Goal: Information Seeking & Learning: Find specific page/section

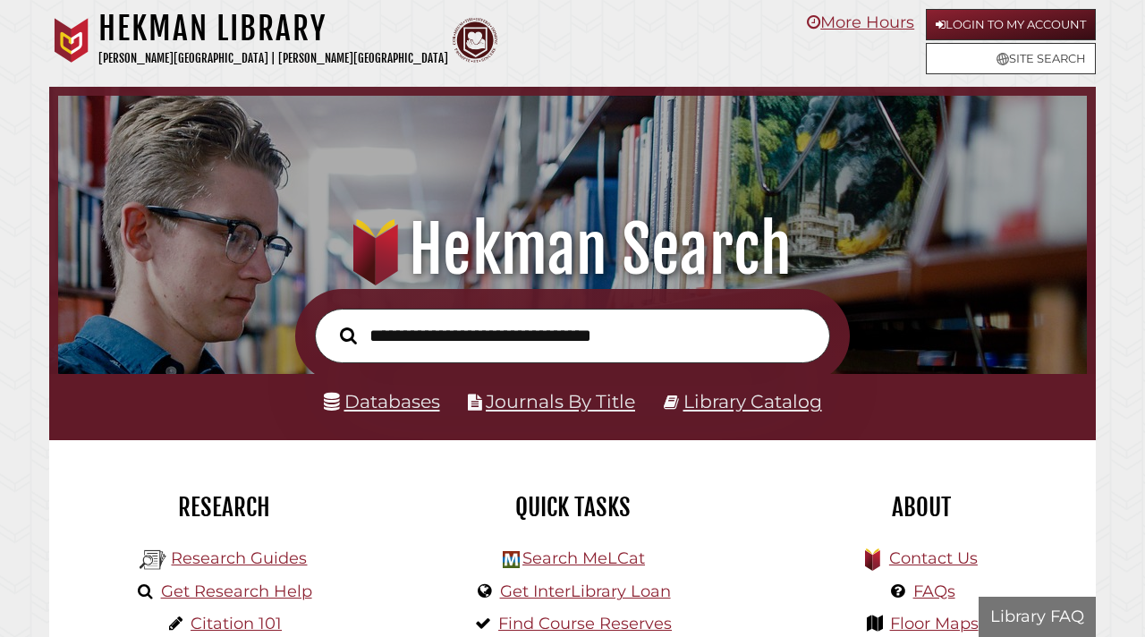
scroll to position [340, 1020]
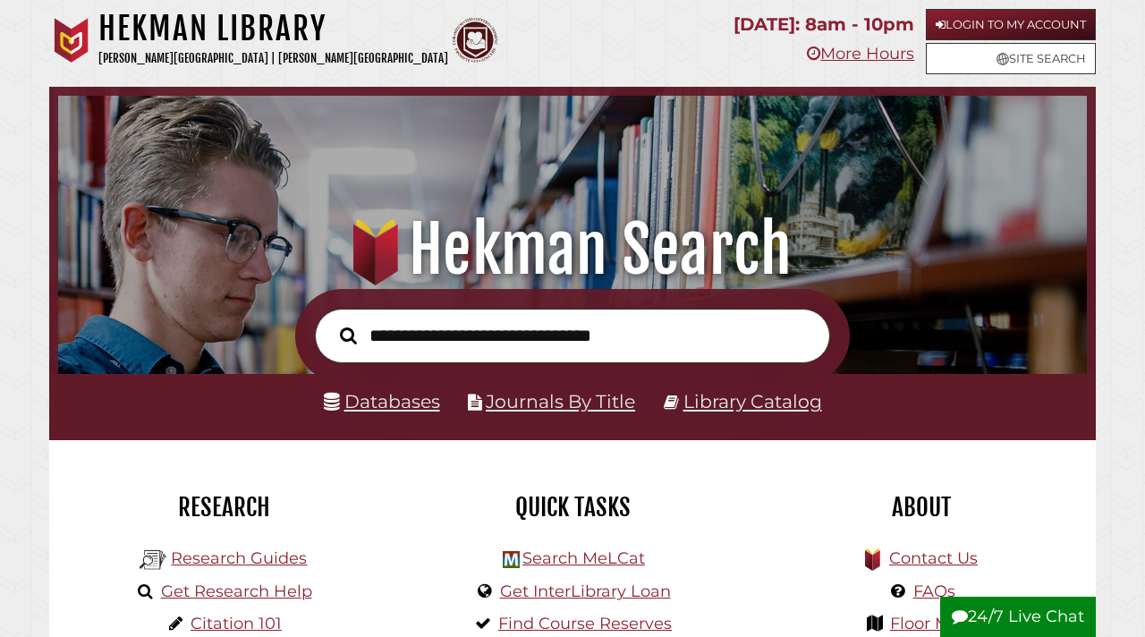
click at [389, 340] on input "text" at bounding box center [572, 336] width 515 height 55
type input "**********"
click at [331, 322] on button "Search" at bounding box center [348, 335] width 35 height 26
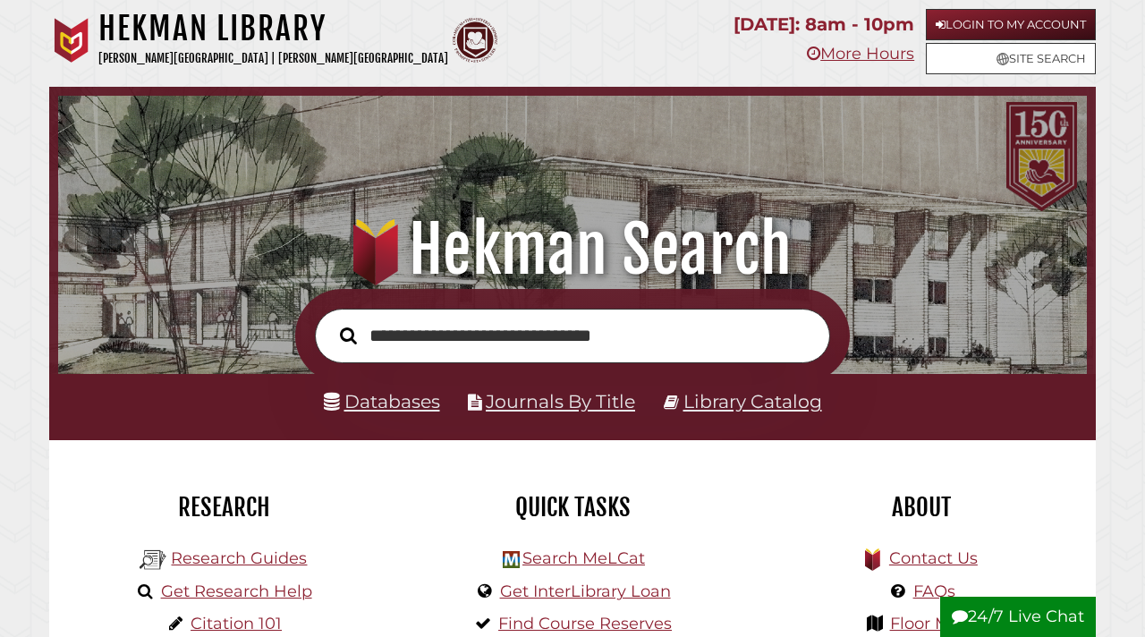
type input "**********"
click at [331, 322] on button "Search" at bounding box center [348, 335] width 35 height 26
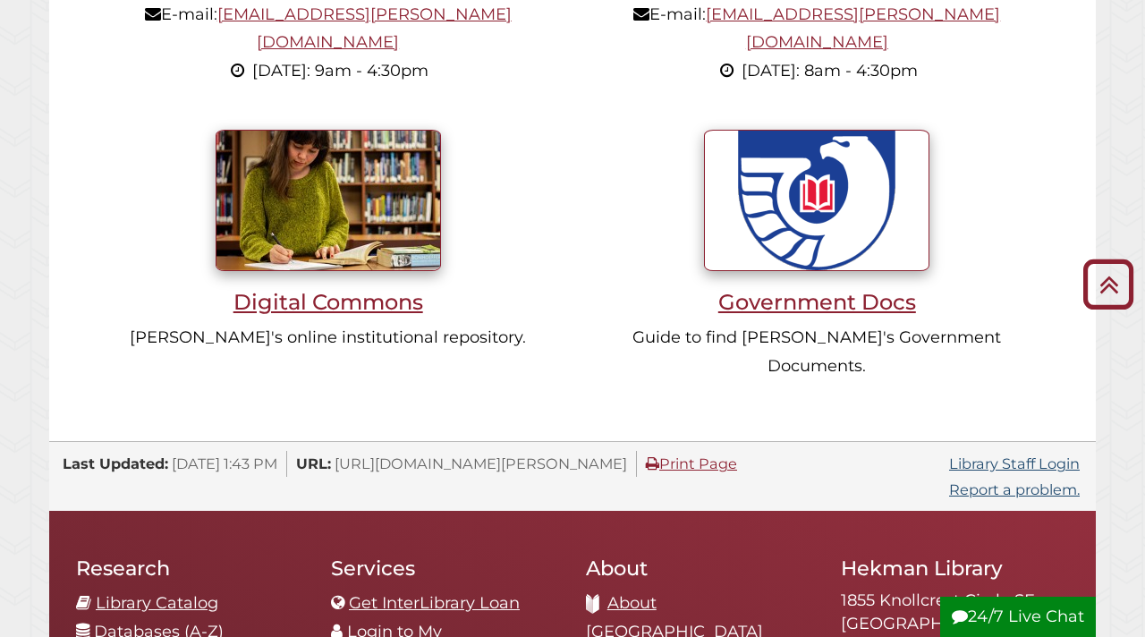
scroll to position [1913, 0]
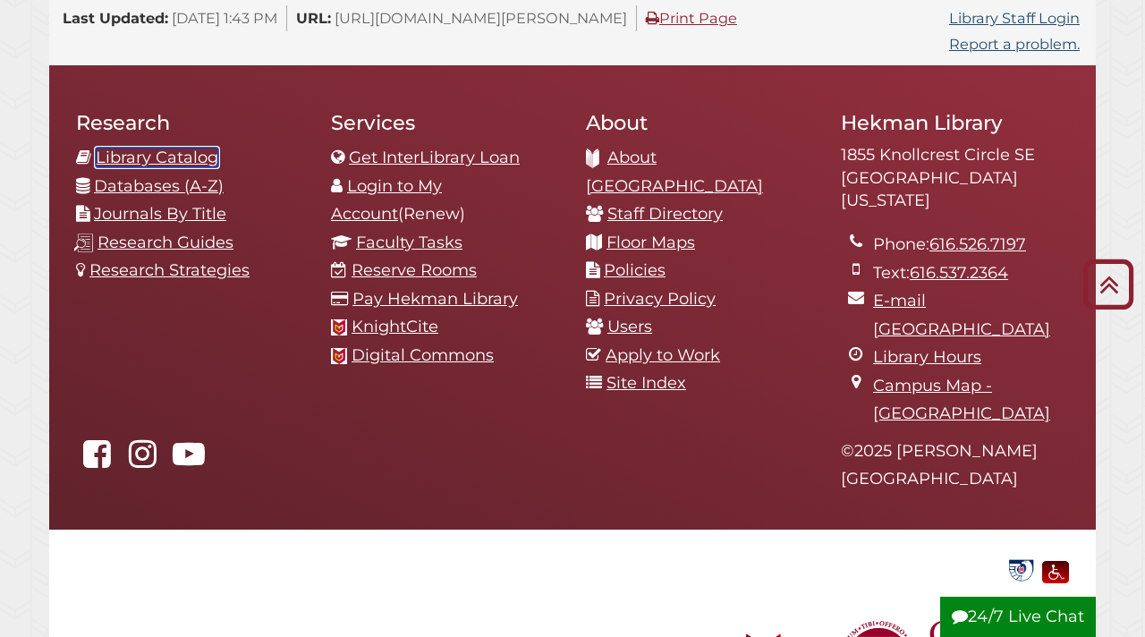
click at [171, 148] on link "Library Catalog" at bounding box center [157, 158] width 123 height 20
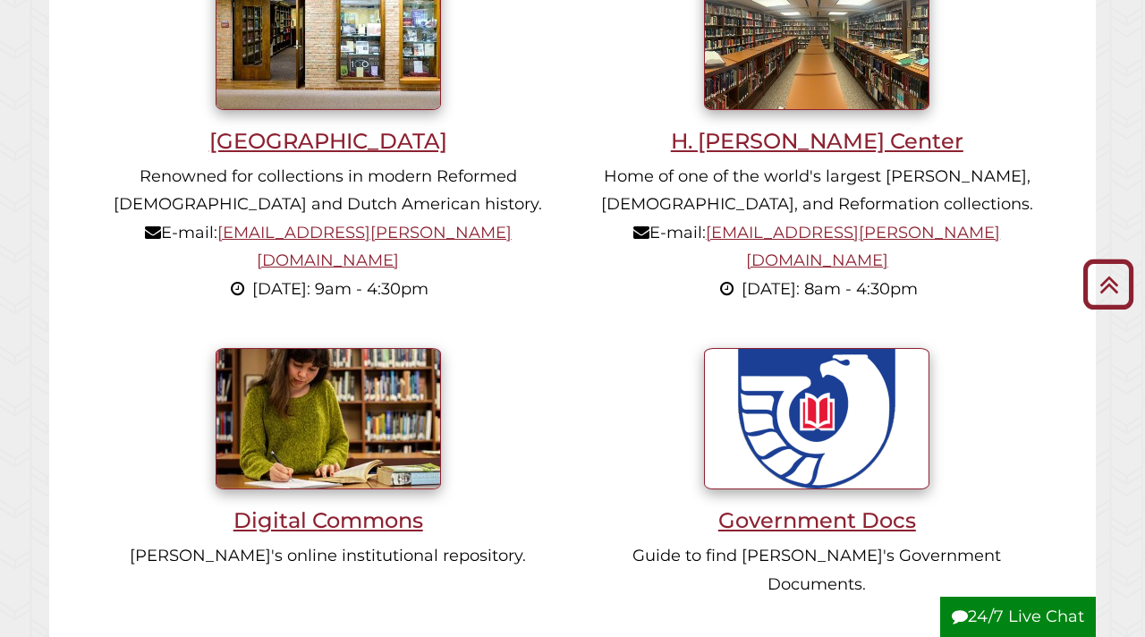
scroll to position [1913, 0]
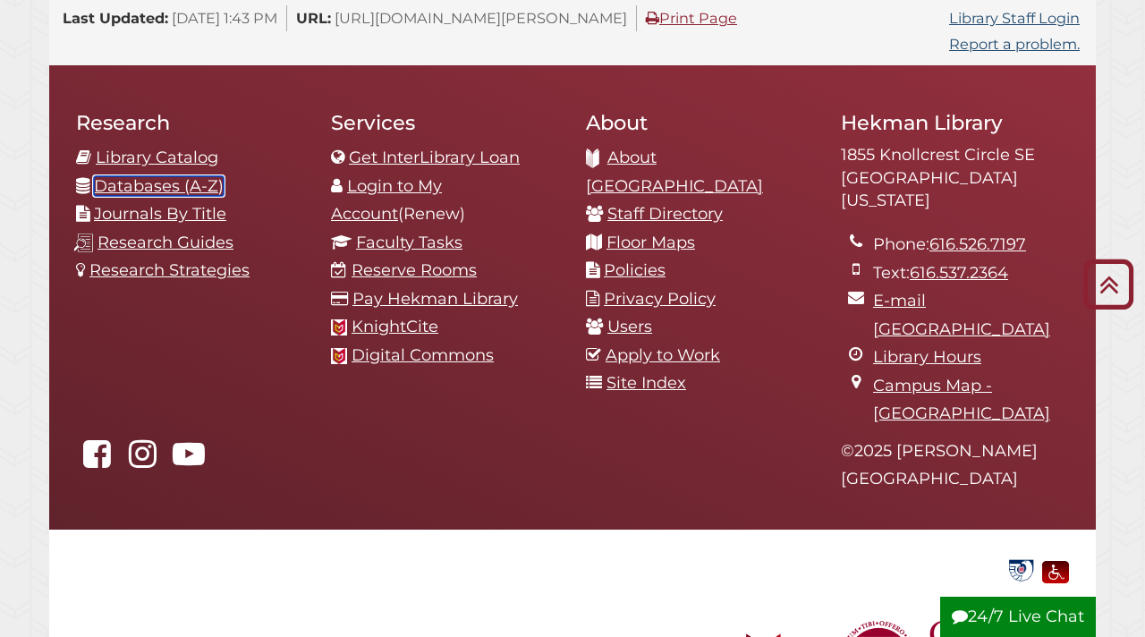
click at [209, 176] on link "Databases (A-Z)" at bounding box center [159, 186] width 130 height 20
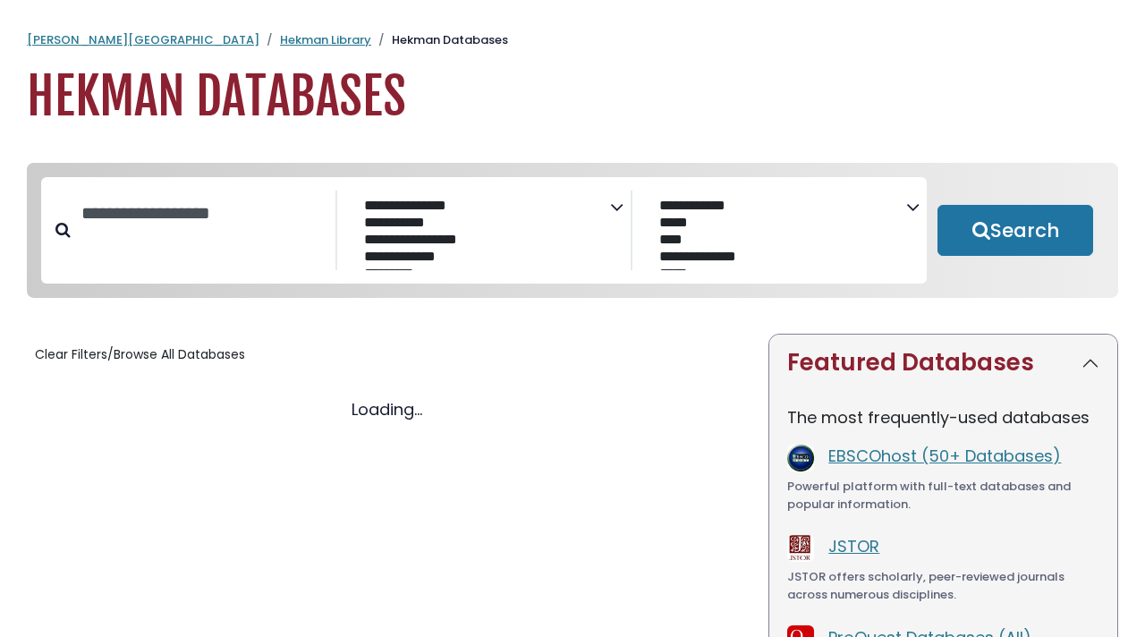
select select "Database Subject Filter"
select select "Database Vendors Filter"
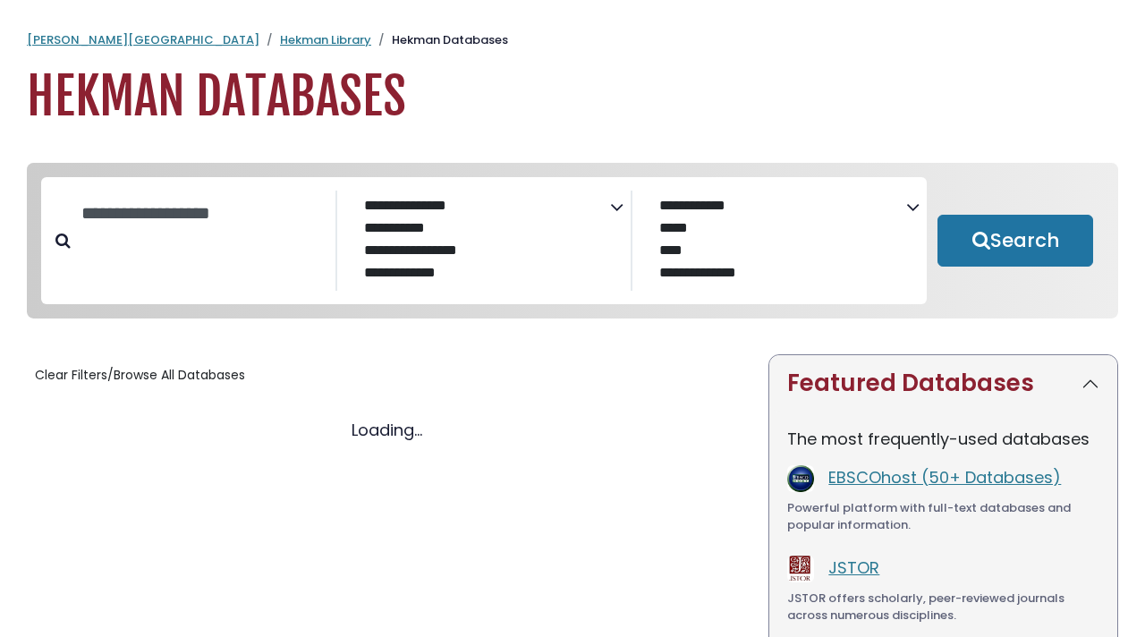
select select "Database Subject Filter"
select select "Database Vendors Filter"
select select "Database Subject Filter"
select select "Database Vendors Filter"
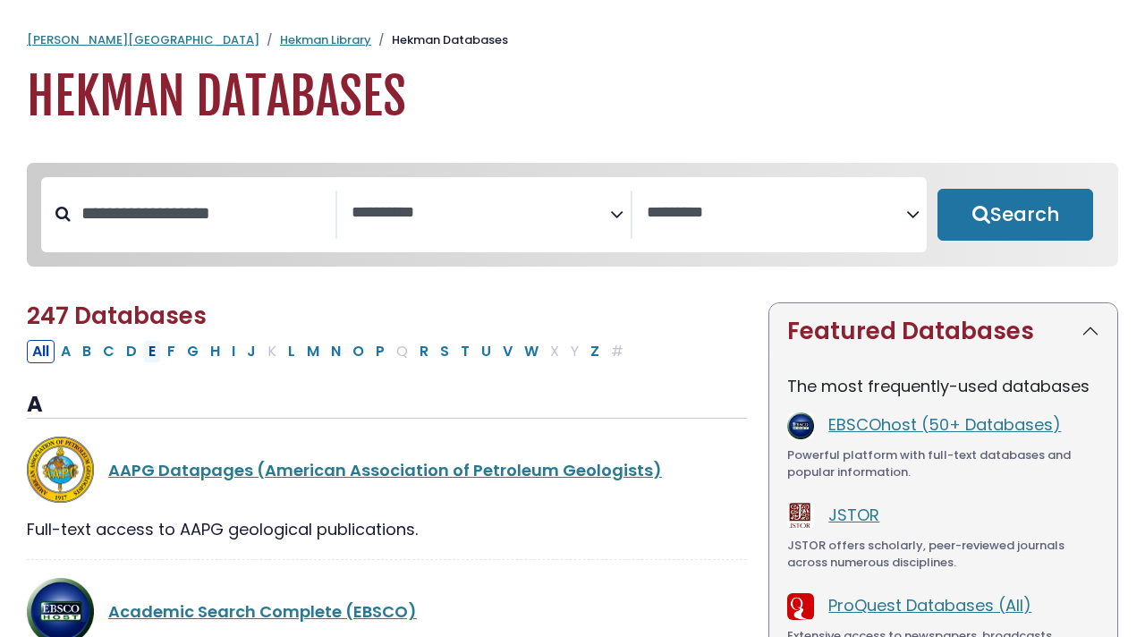
click at [154, 353] on button "E" at bounding box center [152, 351] width 18 height 23
select select "Database Subject Filter"
select select "Database Vendors Filter"
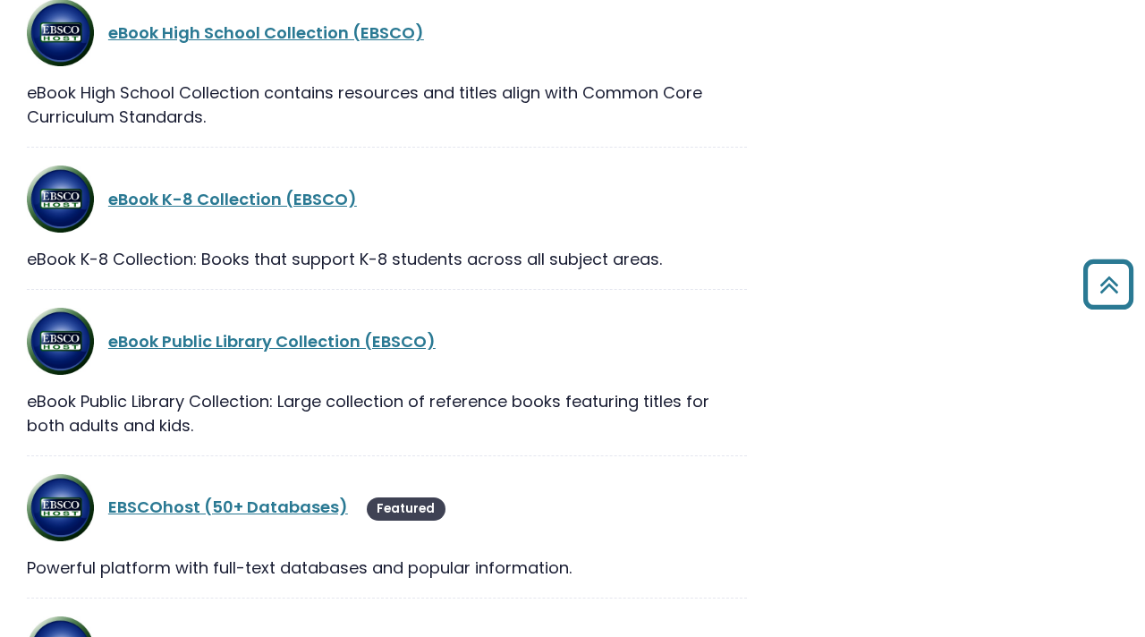
scroll to position [1826, 0]
